Goal: Information Seeking & Learning: Learn about a topic

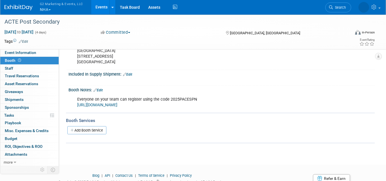
click at [58, 9] on button "G2 Marketing & Events, LLC NHA" at bounding box center [64, 7] width 51 height 15
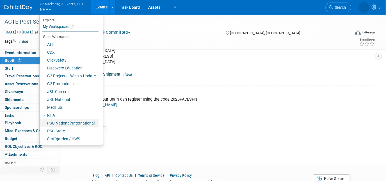
click at [80, 120] on link "PSG National/International" at bounding box center [69, 123] width 59 height 8
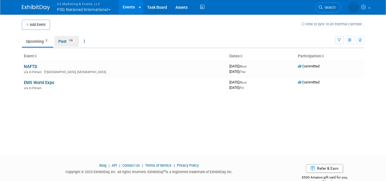
click at [68, 44] on link "Past 128" at bounding box center [67, 41] width 24 height 11
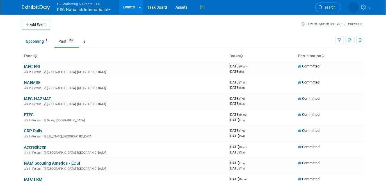
click at [28, 99] on link "IAFC HAZMAT" at bounding box center [37, 98] width 27 height 5
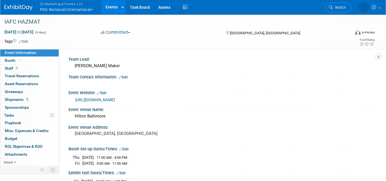
click at [16, 61] on span "Booth" at bounding box center [13, 60] width 17 height 4
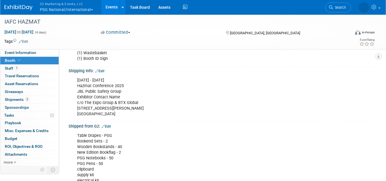
scroll to position [102, 0]
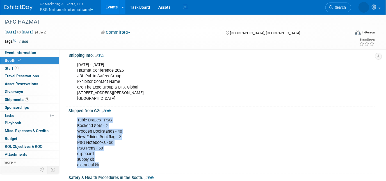
drag, startPoint x: 102, startPoint y: 163, endPoint x: 73, endPoint y: 130, distance: 44.6
click at [73, 130] on div "Table Drapes - PSG Bookend Sets - 2 Wooden Bookstands - 40 New Edition Bookflag…" at bounding box center [222, 142] width 307 height 58
drag, startPoint x: 73, startPoint y: 130, endPoint x: 111, endPoint y: 156, distance: 46.8
click at [111, 156] on div "Table Drapes - PSG Bookend Sets - 2 Wooden Bookstands - 40 New Edition Bookflag…" at bounding box center [194, 143] width 242 height 56
click at [130, 139] on div "Table Drapes - PSG Bookend Sets - 2 Wooden Bookstands - 40 New Edition Bookflag…" at bounding box center [194, 143] width 242 height 56
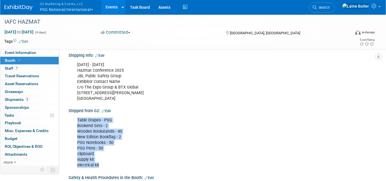
click at [111, 117] on div "Table Drapes - PSG Bookend Sets - 2 Wooden Bookstands - 40 New Edition Bookflag…" at bounding box center [194, 143] width 242 height 56
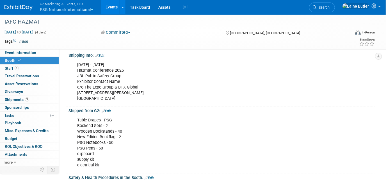
drag, startPoint x: 115, startPoint y: 119, endPoint x: 65, endPoint y: 119, distance: 49.7
click at [65, 119] on div "Event Information Event Info Booth Booth 1 Staff 1 Staff 0 Travel Reservations …" at bounding box center [193, 103] width 386 height 383
click at [164, 155] on div "Table Drapes - PSG Bookend Sets - 2 Wooden Bookstands - 40 New Edition Bookflag…" at bounding box center [194, 143] width 242 height 56
click at [20, 6] on img at bounding box center [18, 8] width 28 height 6
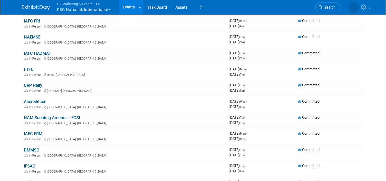
scroll to position [51, 0]
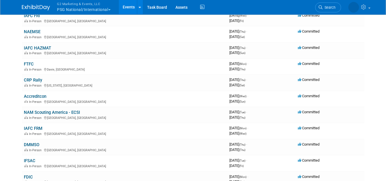
click at [39, 97] on link "Accreditcon" at bounding box center [35, 96] width 22 height 5
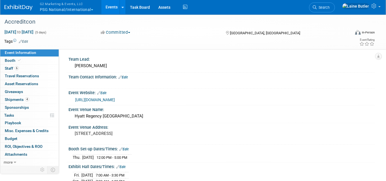
click at [12, 58] on span "Booth" at bounding box center [13, 60] width 17 height 4
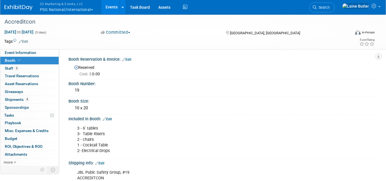
click at [22, 9] on img at bounding box center [18, 8] width 28 height 6
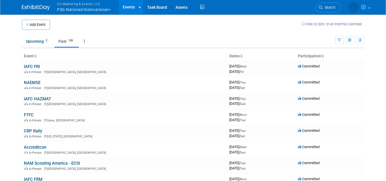
click at [36, 83] on link "NAEMSE" at bounding box center [32, 82] width 17 height 5
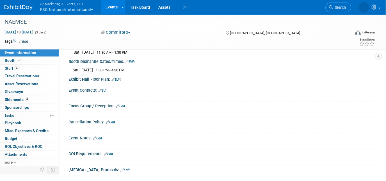
scroll to position [153, 0]
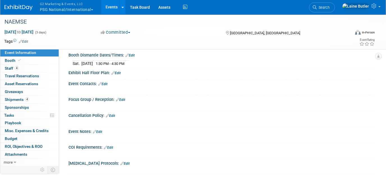
click at [53, 60] on link "Booth" at bounding box center [29, 61] width 58 height 8
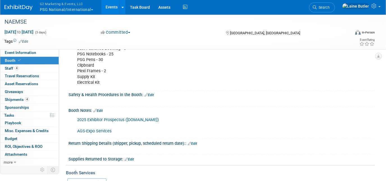
scroll to position [204, 0]
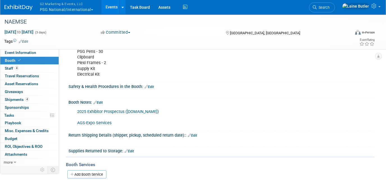
click at [107, 121] on link "AGS-Expo Services" at bounding box center [94, 123] width 34 height 5
